Goal: Task Accomplishment & Management: Use online tool/utility

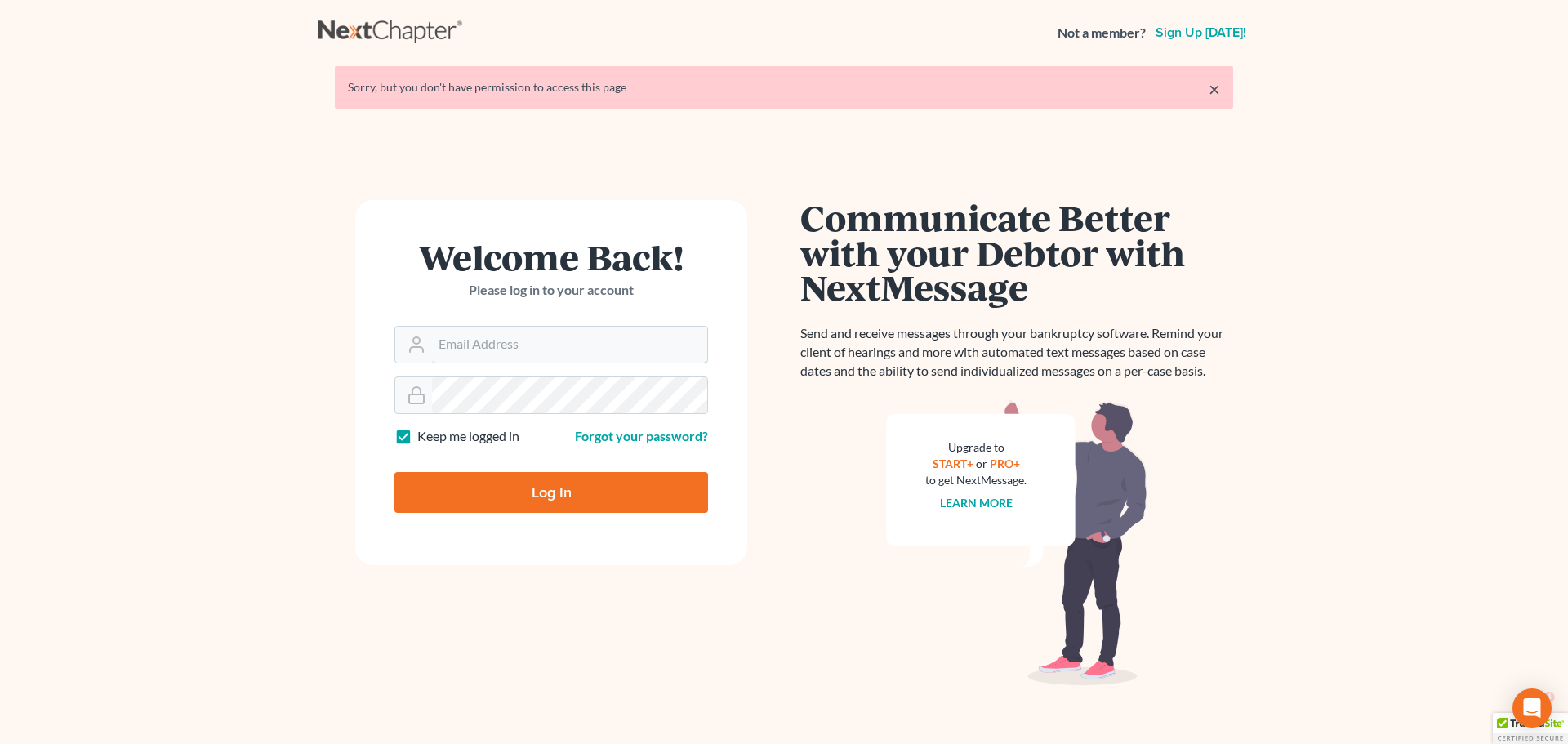
type input "[EMAIL_ADDRESS][DOMAIN_NAME]"
click at [495, 509] on input "Log In" at bounding box center [551, 492] width 314 height 41
type input "Thinking..."
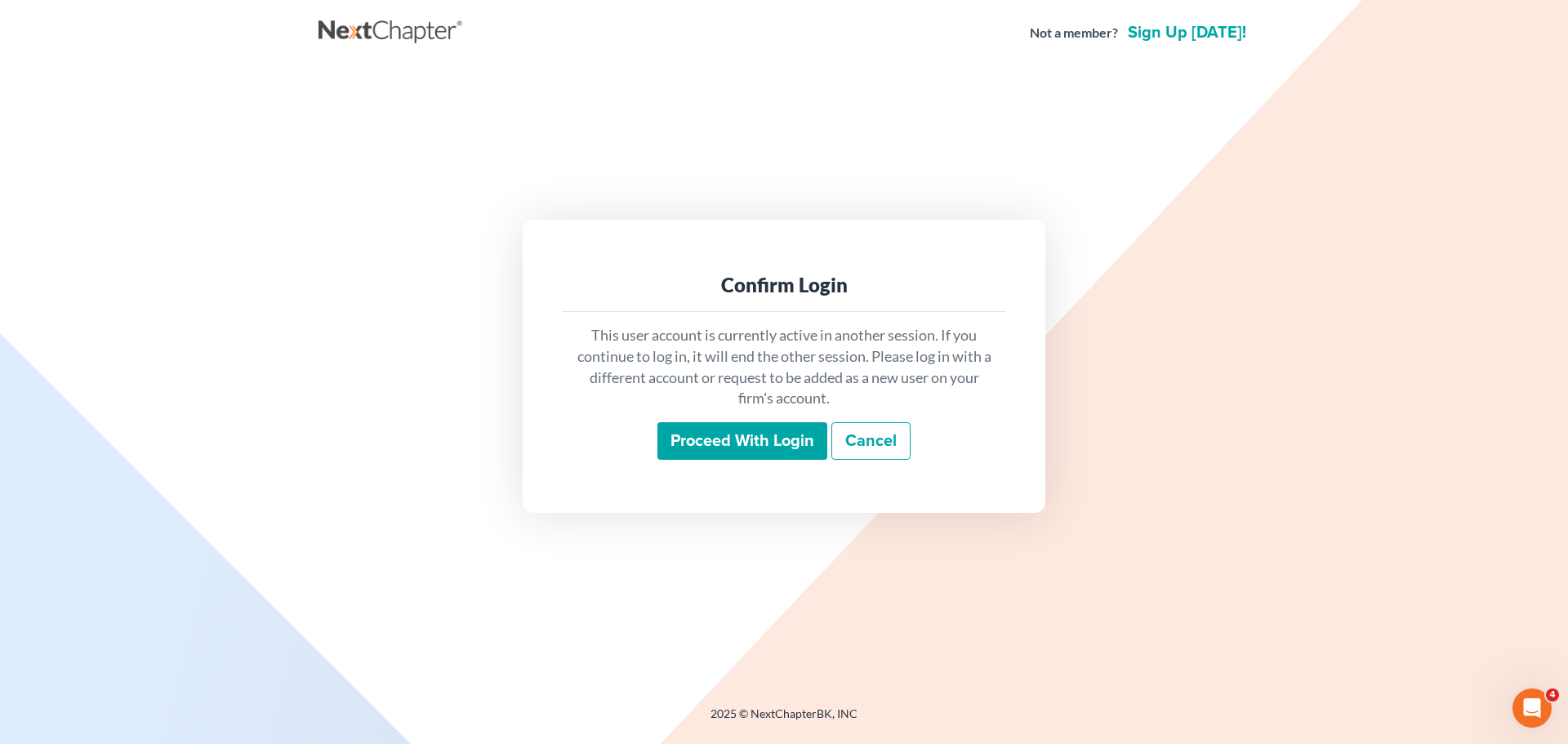
click at [694, 440] on input "Proceed with login" at bounding box center [742, 441] width 170 height 37
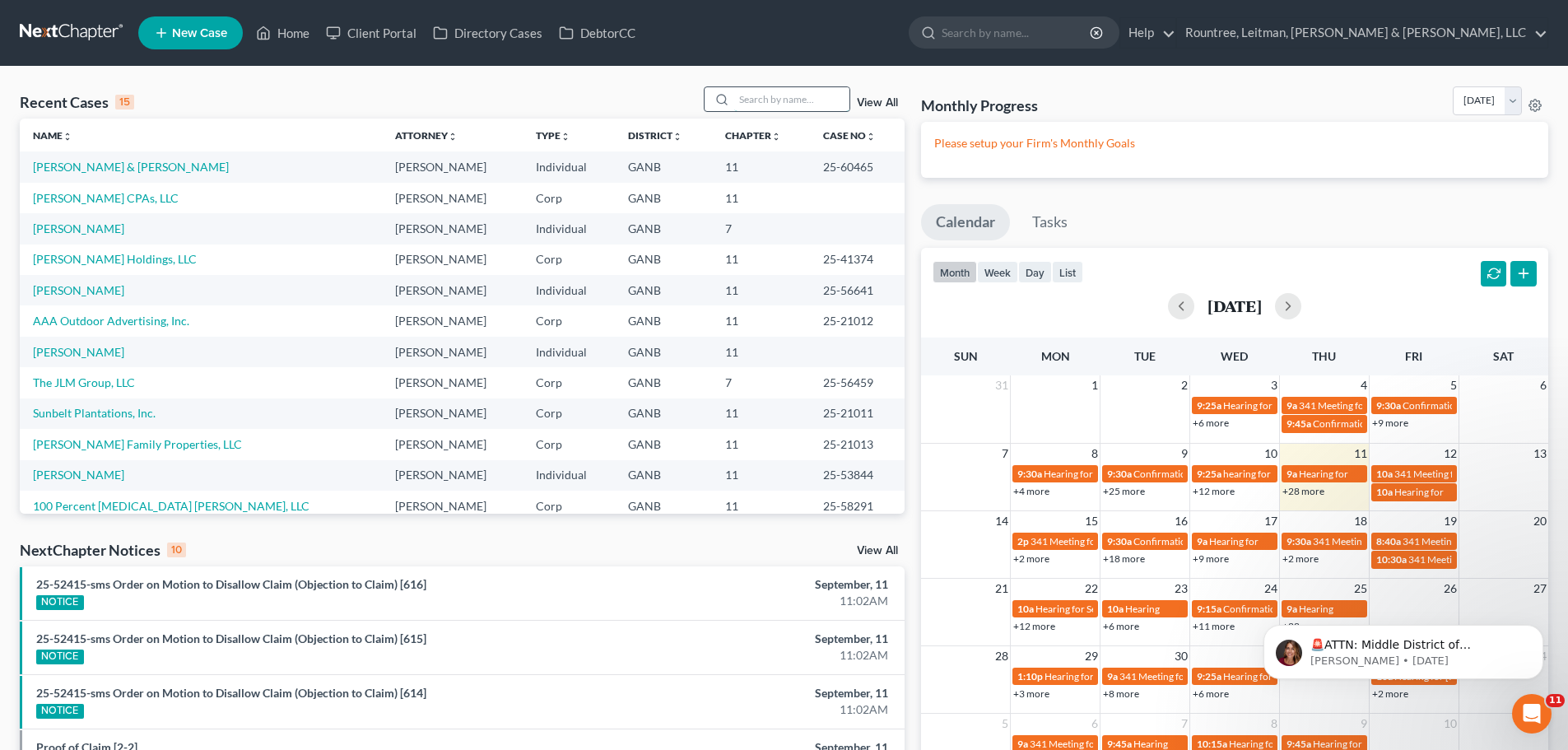
click at [753, 95] on input "search" at bounding box center [792, 99] width 115 height 24
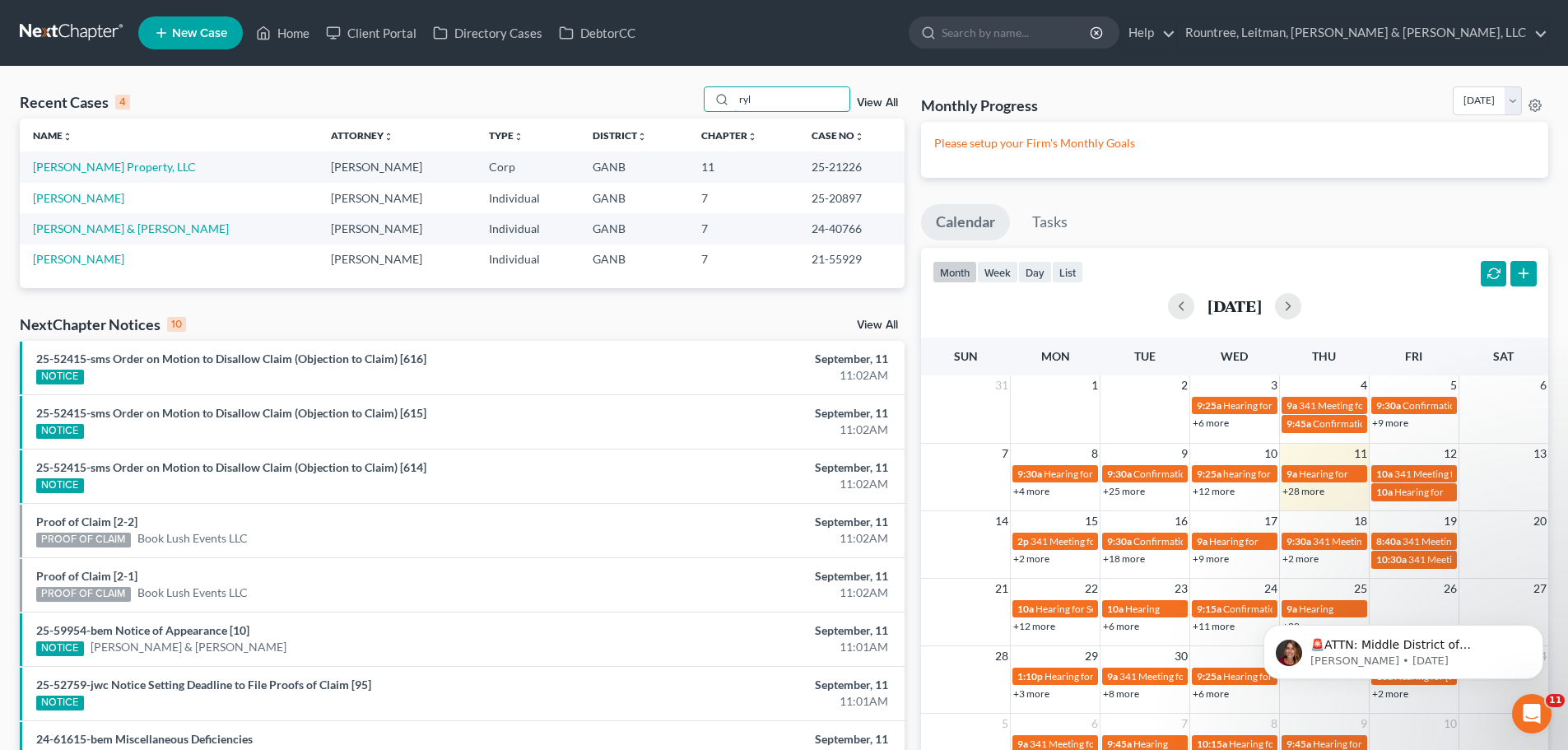
type input "ryl"
click at [108, 159] on td "Rylie Davis Property, LLC" at bounding box center [169, 167] width 298 height 31
click at [108, 165] on link "Rylie Davis Property, LLC" at bounding box center [114, 166] width 163 height 14
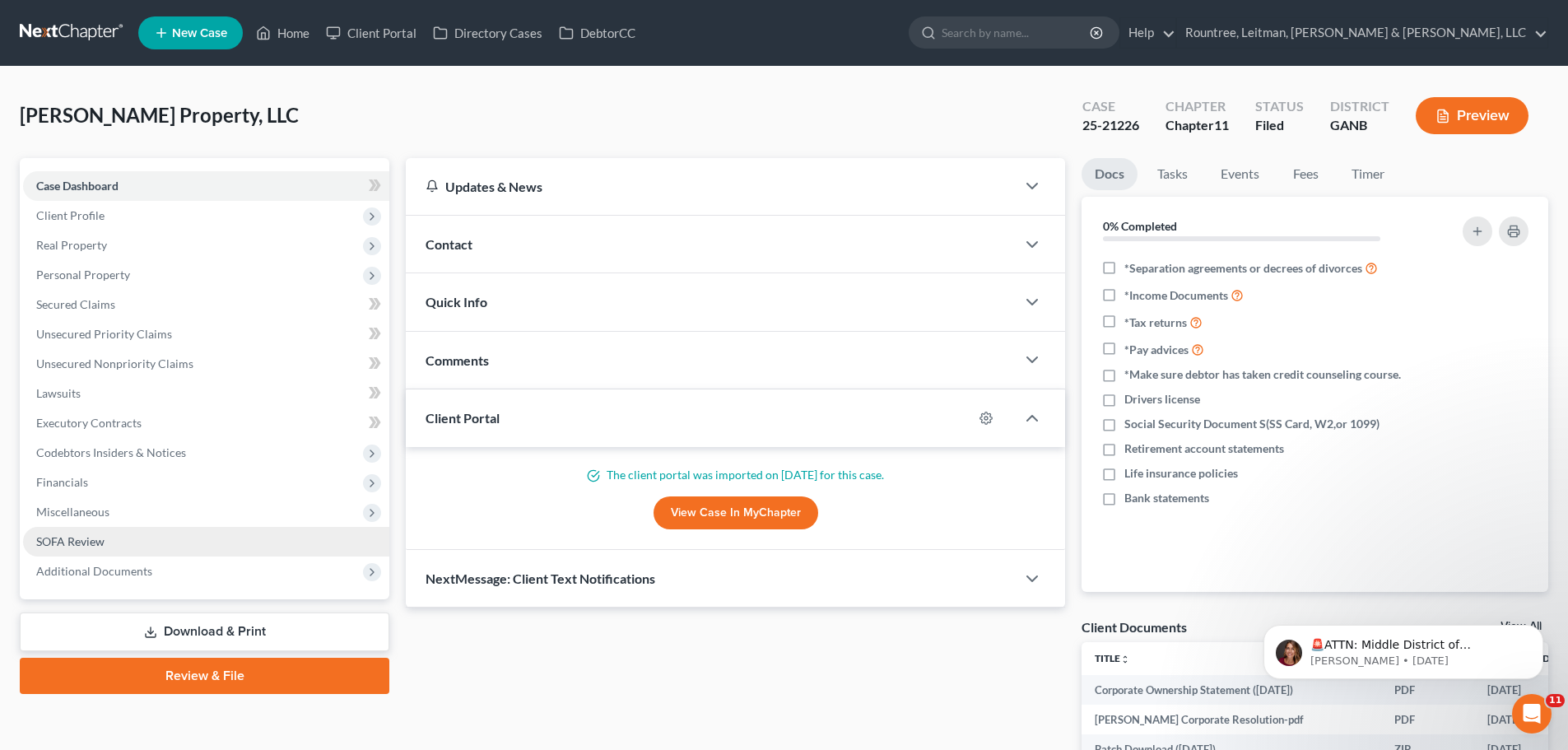
click at [81, 537] on span "SOFA Review" at bounding box center [70, 541] width 69 height 14
